Goal: Navigation & Orientation: Find specific page/section

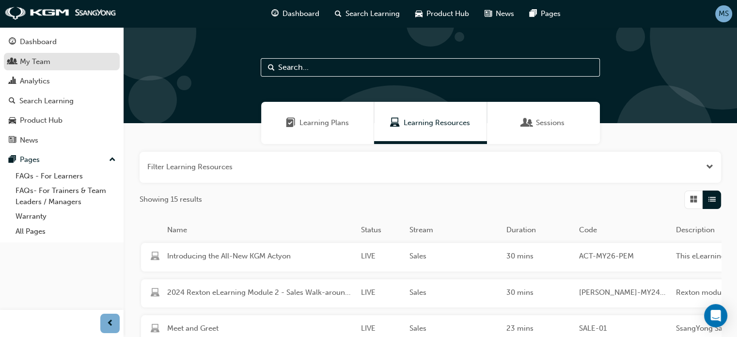
click at [39, 59] on div "My Team" at bounding box center [35, 61] width 31 height 11
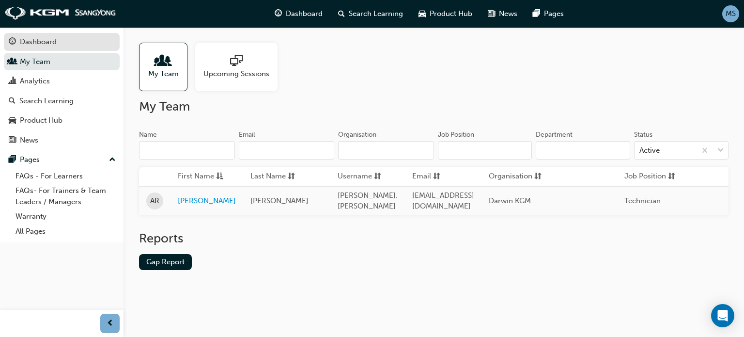
click at [39, 43] on div "Dashboard" at bounding box center [38, 41] width 37 height 11
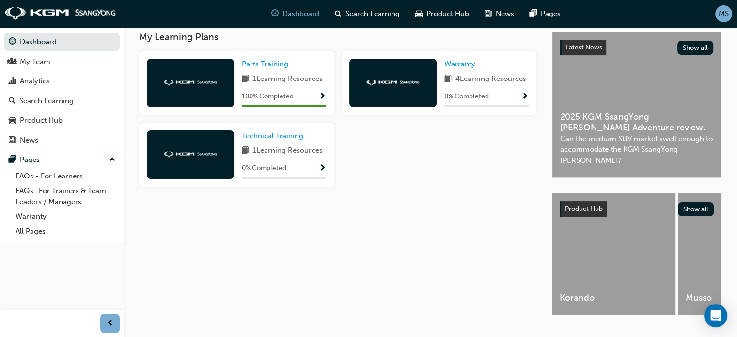
scroll to position [193, 0]
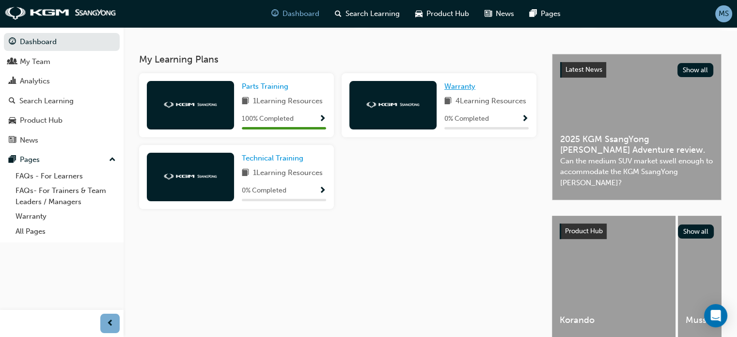
click at [452, 89] on span "Warranty" at bounding box center [459, 86] width 31 height 9
